Goal: Navigation & Orientation: Find specific page/section

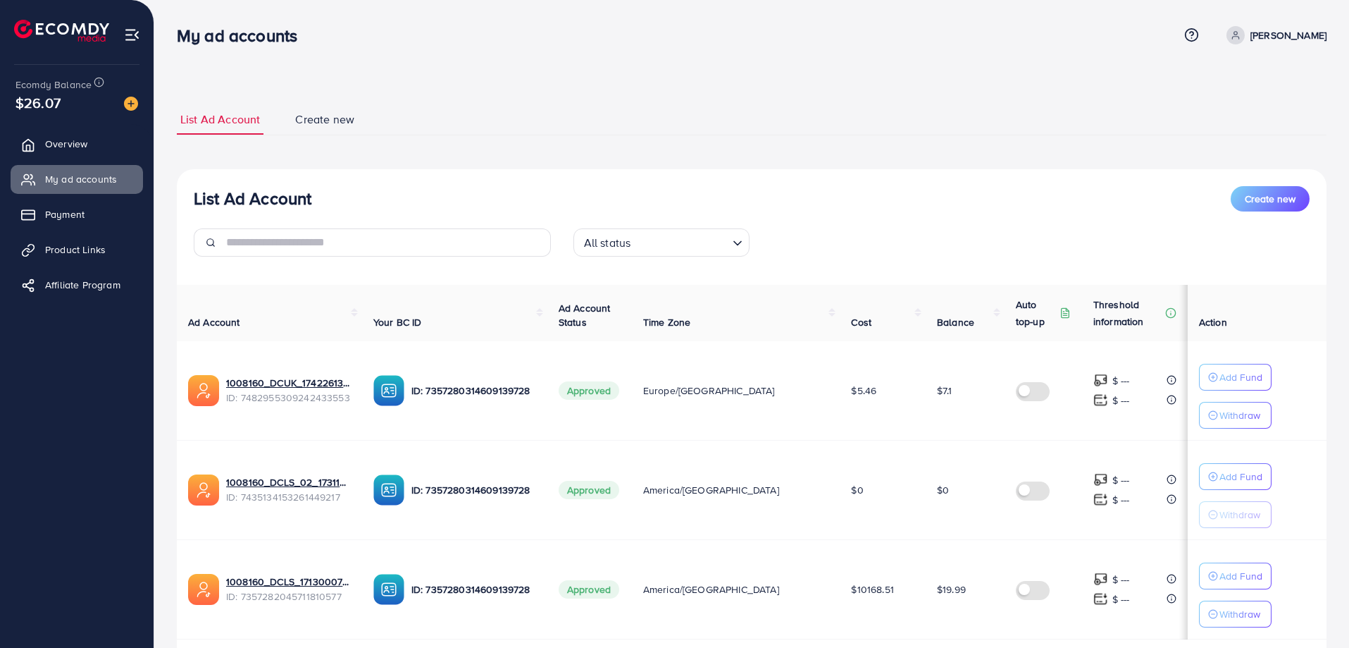
scroll to position [93, 0]
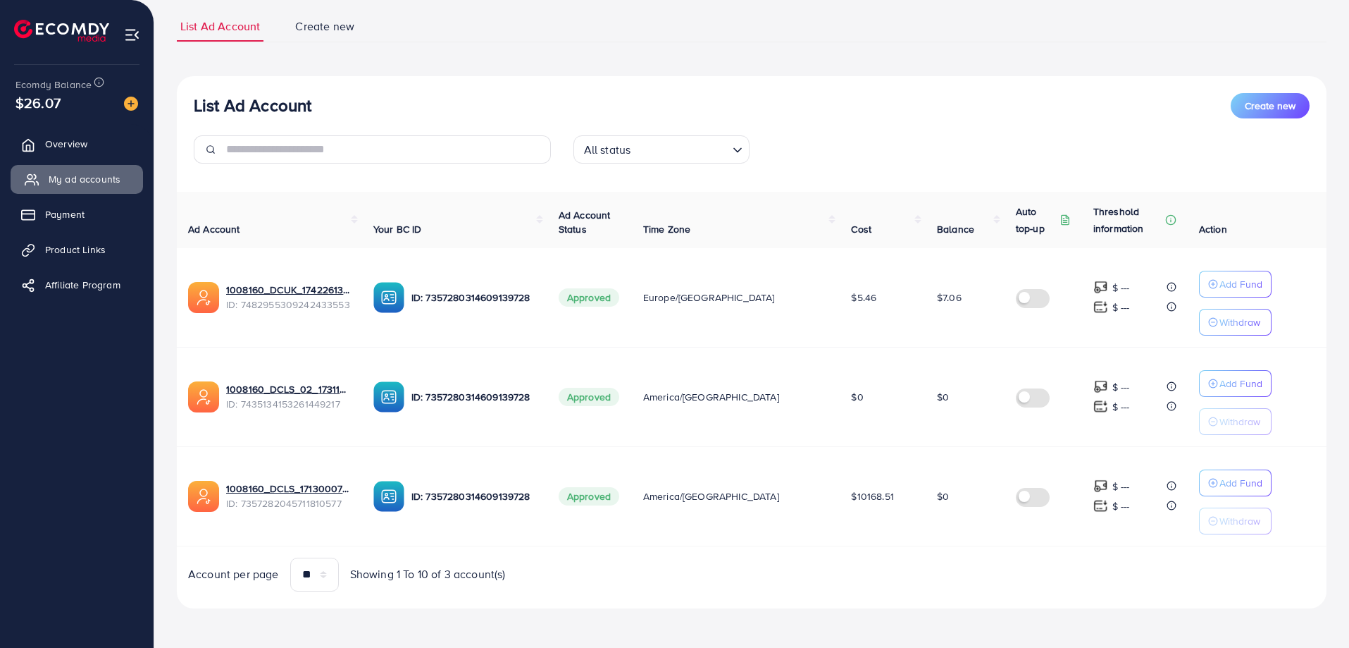
click at [103, 178] on span "My ad accounts" at bounding box center [85, 179] width 72 height 14
click at [75, 143] on span "Overview" at bounding box center [70, 144] width 42 height 14
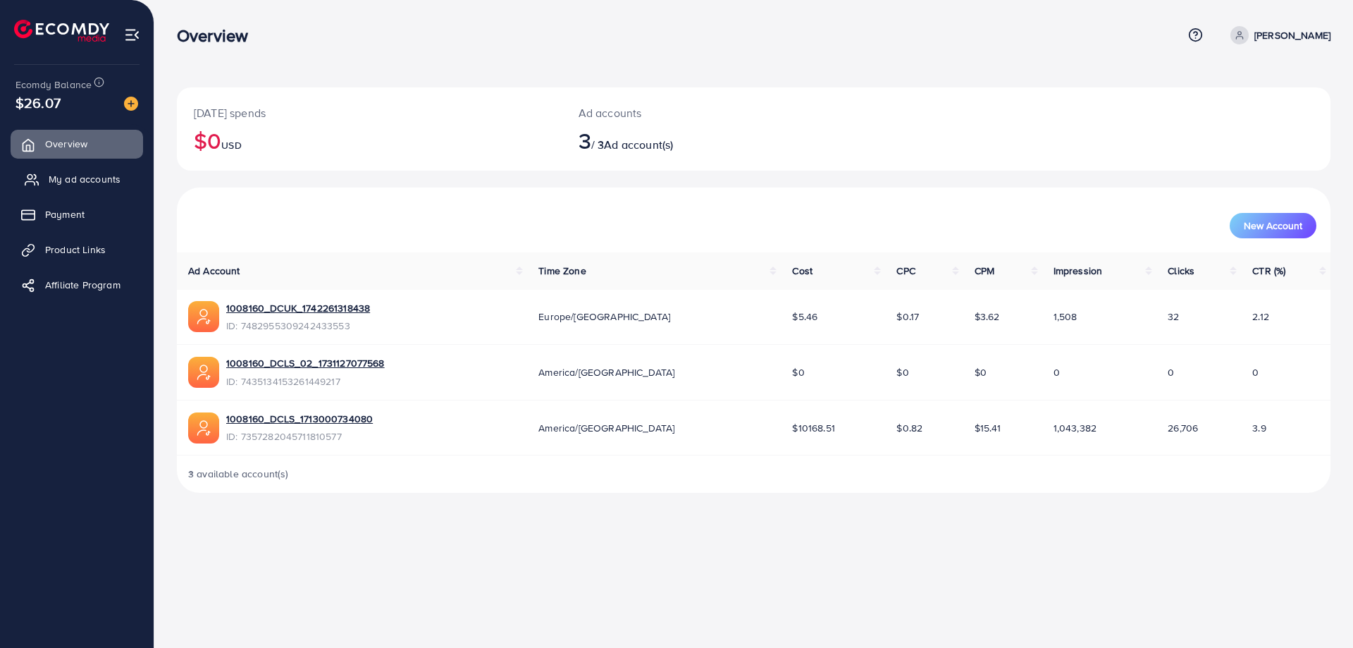
click at [85, 182] on span "My ad accounts" at bounding box center [85, 179] width 72 height 14
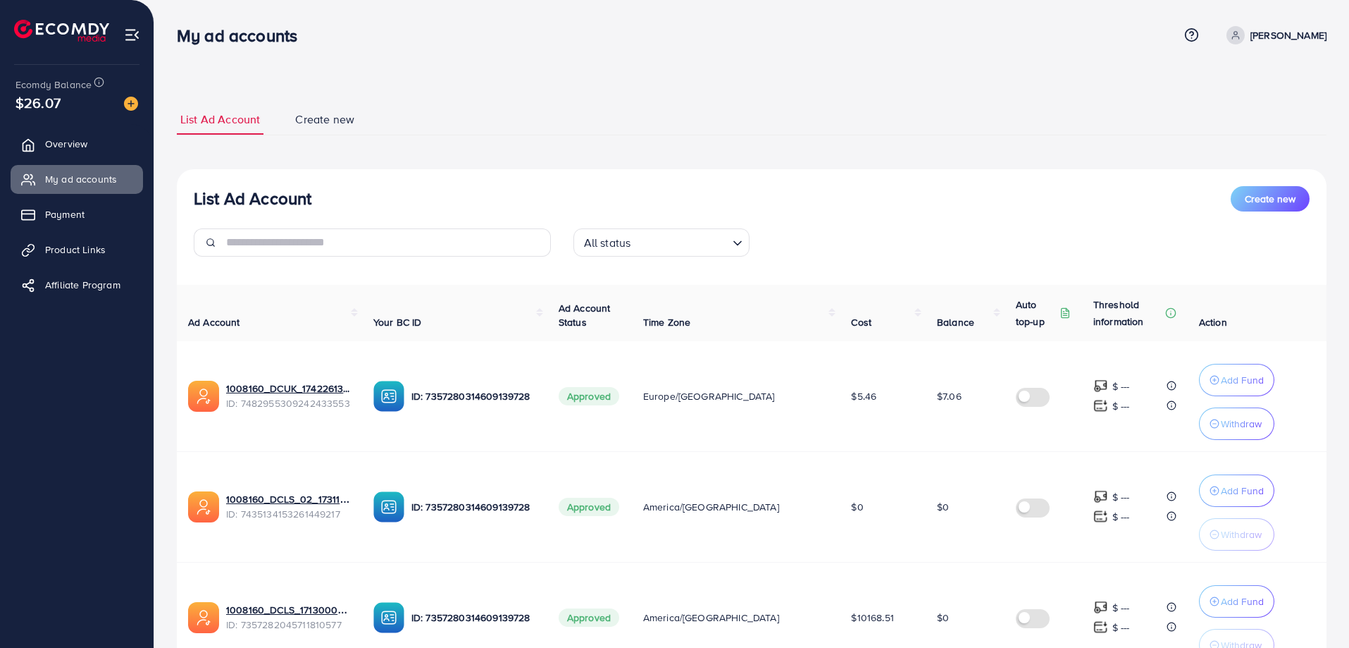
scroll to position [127, 0]
